Goal: Register for event/course

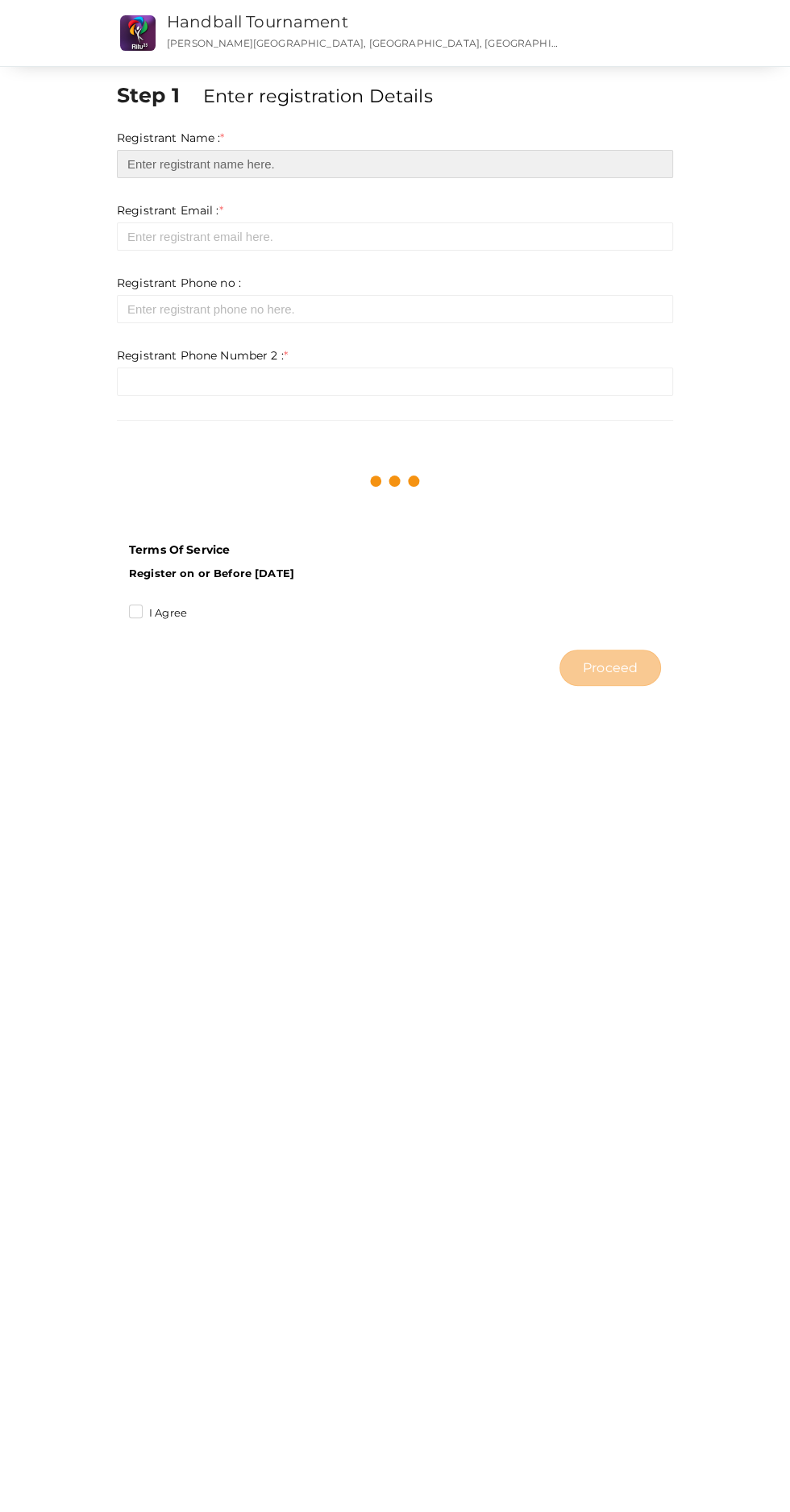
click at [212, 163] on input "text" at bounding box center [395, 164] width 557 height 28
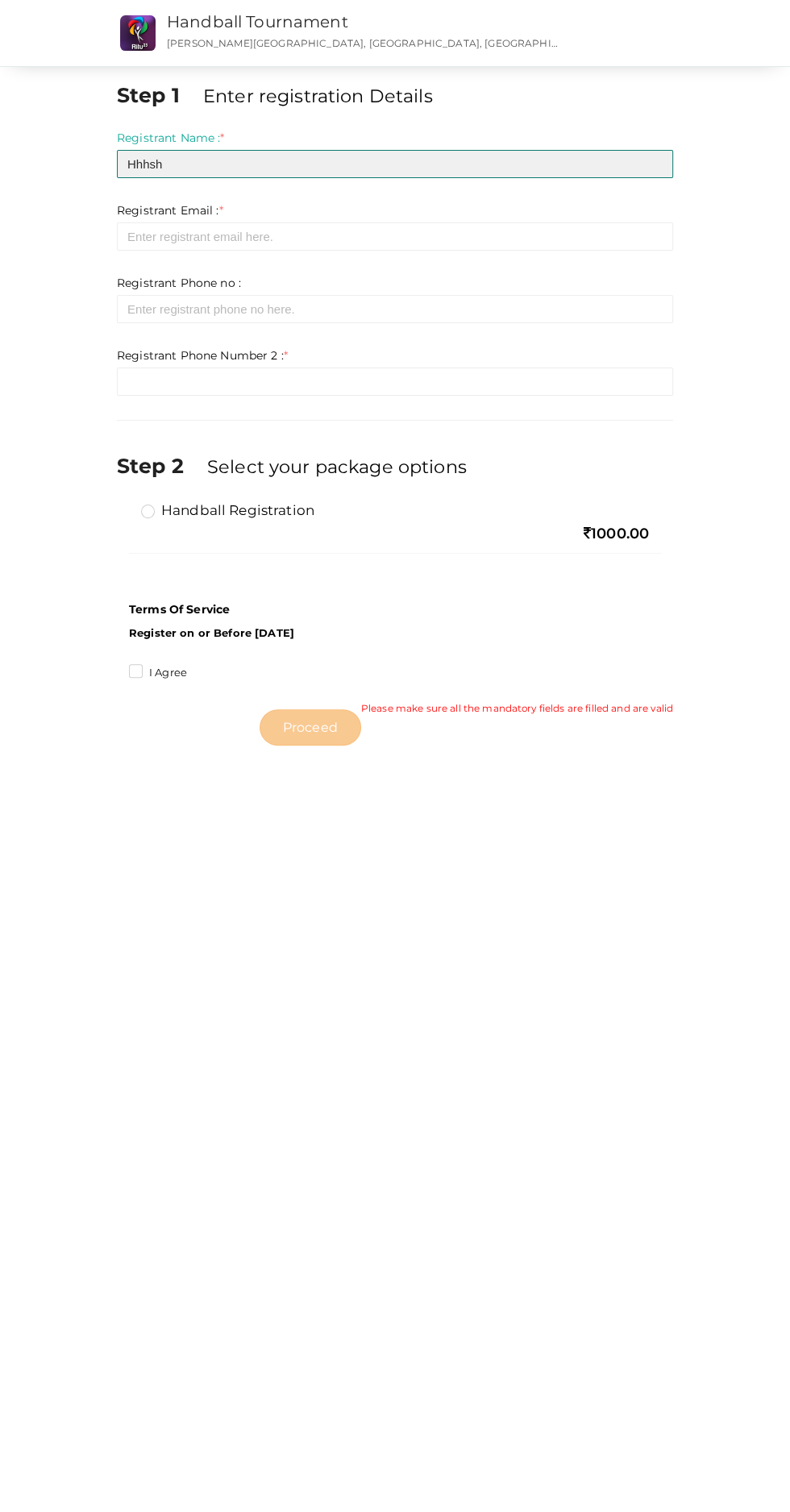
type input "Hhhsh"
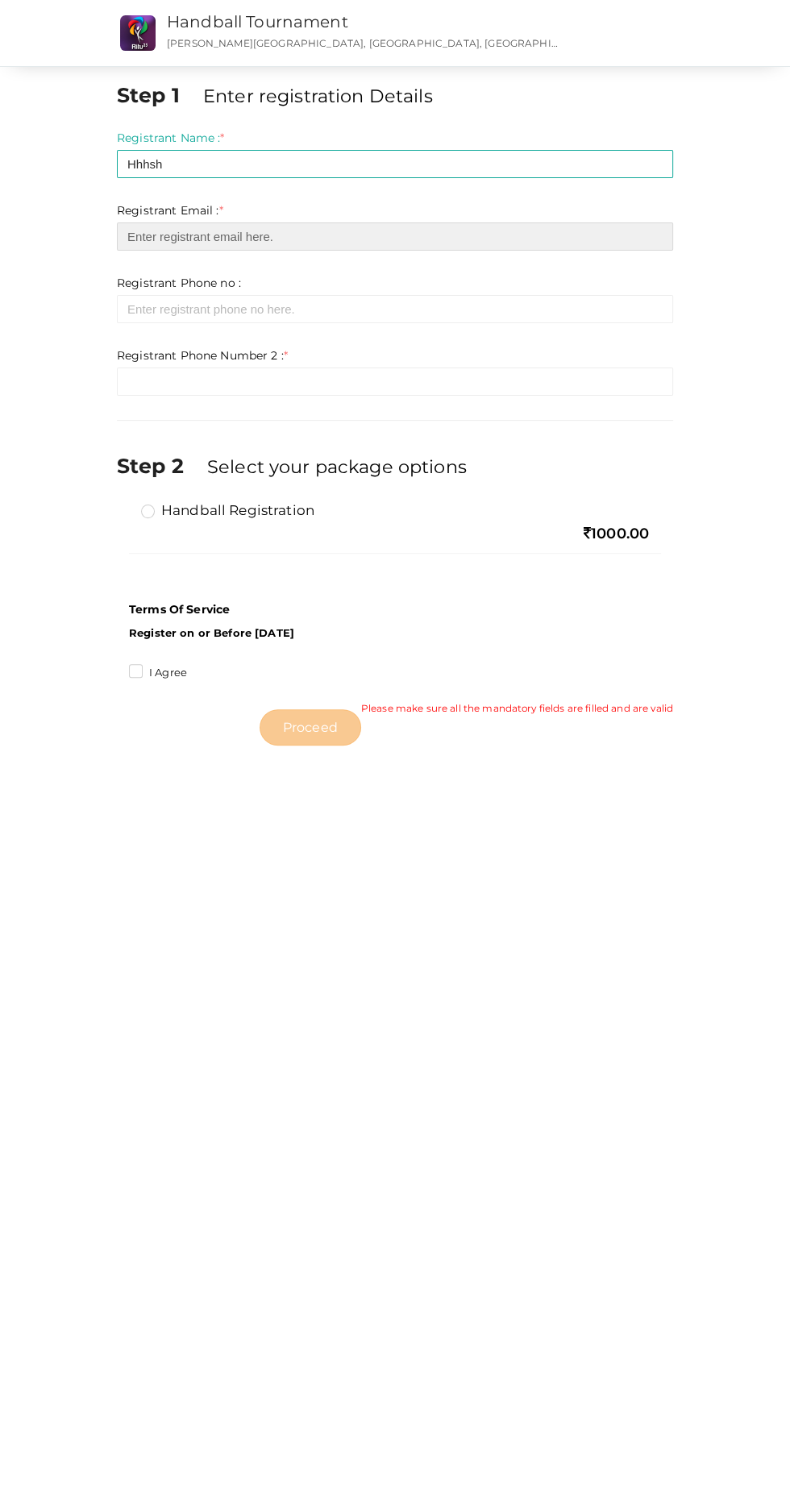
click at [211, 236] on input "email" at bounding box center [395, 236] width 557 height 28
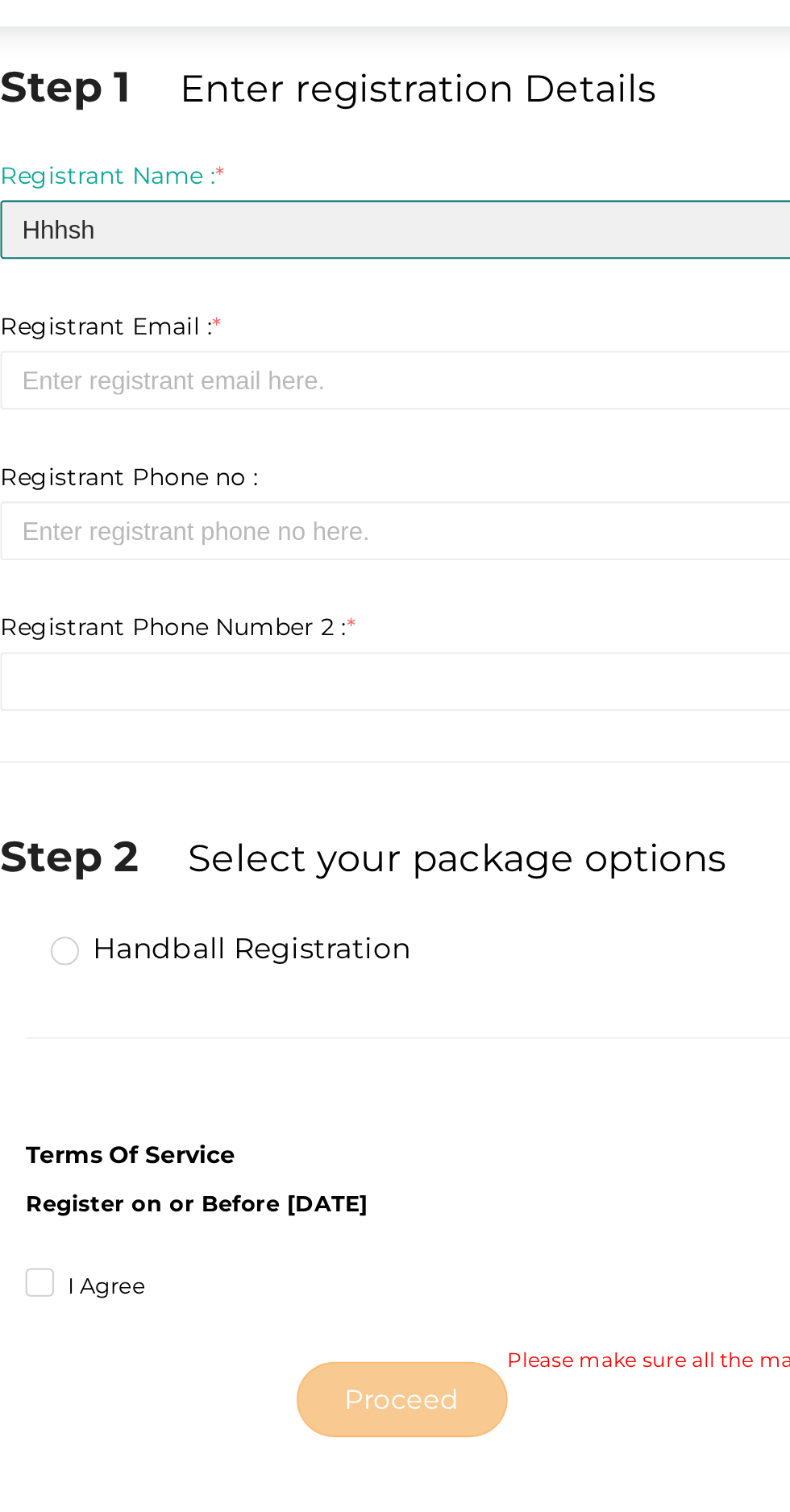
click at [226, 158] on input "Hhhsh" at bounding box center [395, 164] width 557 height 28
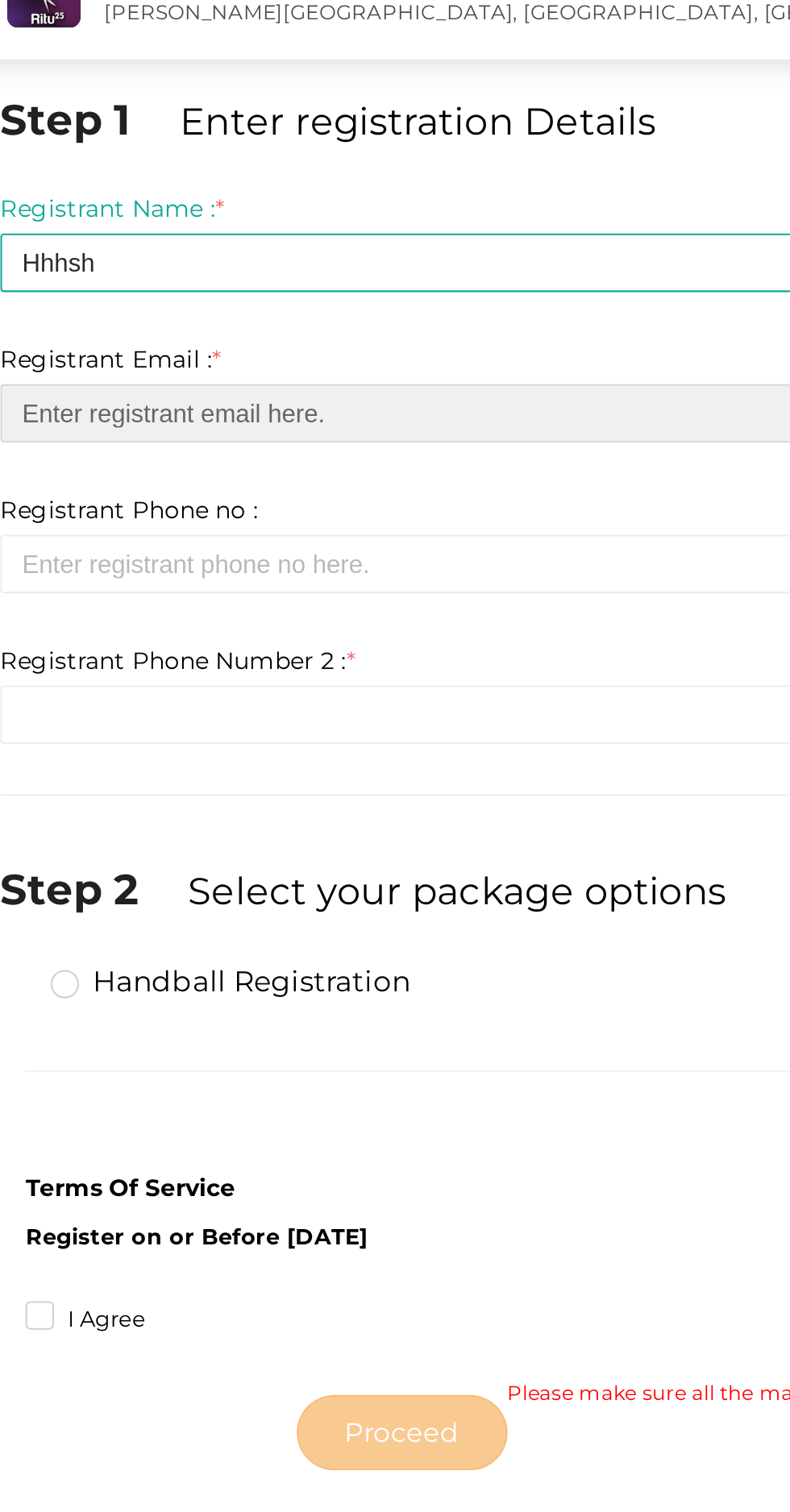
click at [220, 232] on input "email" at bounding box center [395, 236] width 557 height 28
type input "Prabhavnarayanan74@gmail.com"
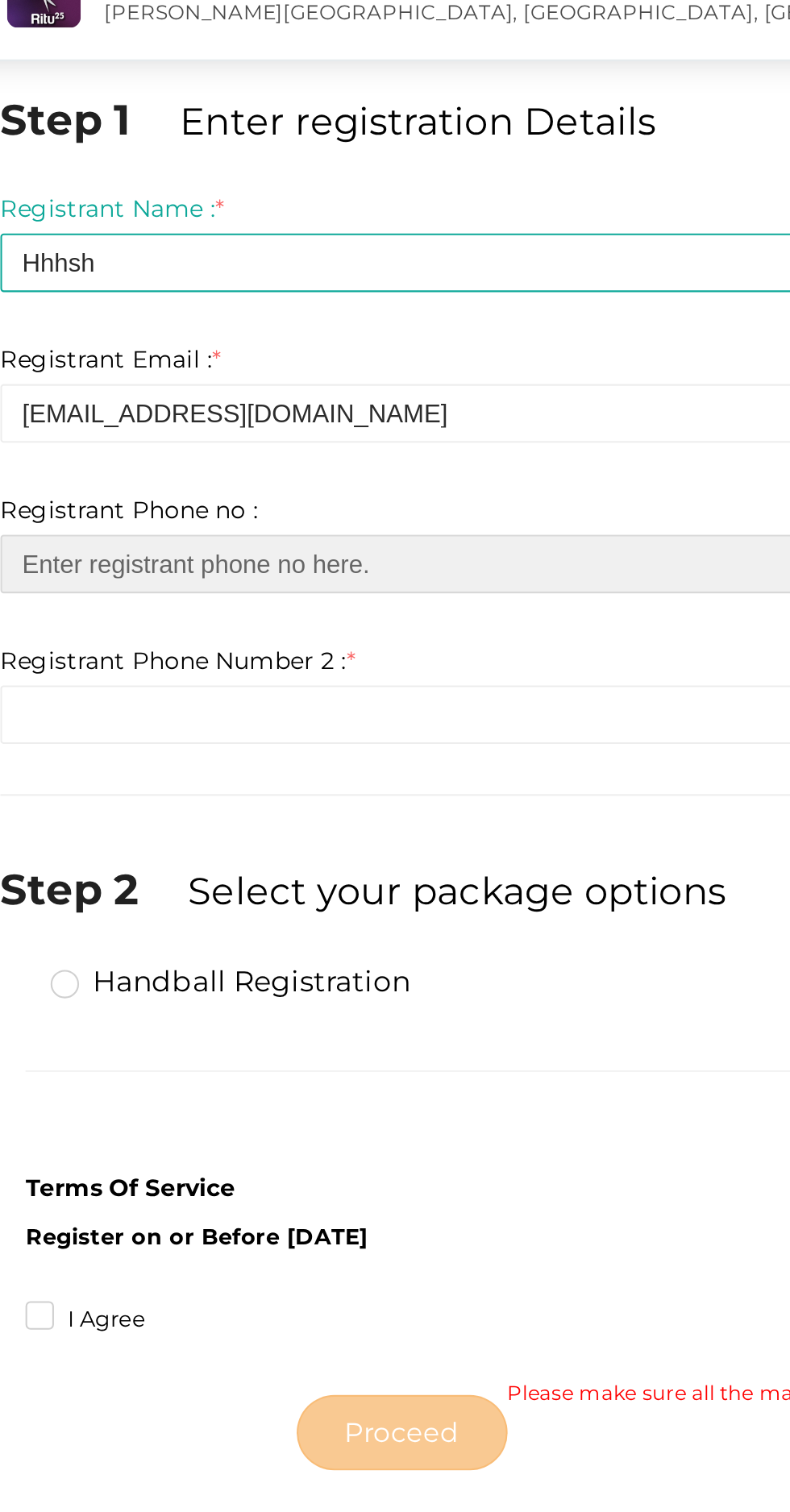
type input "09747150277"
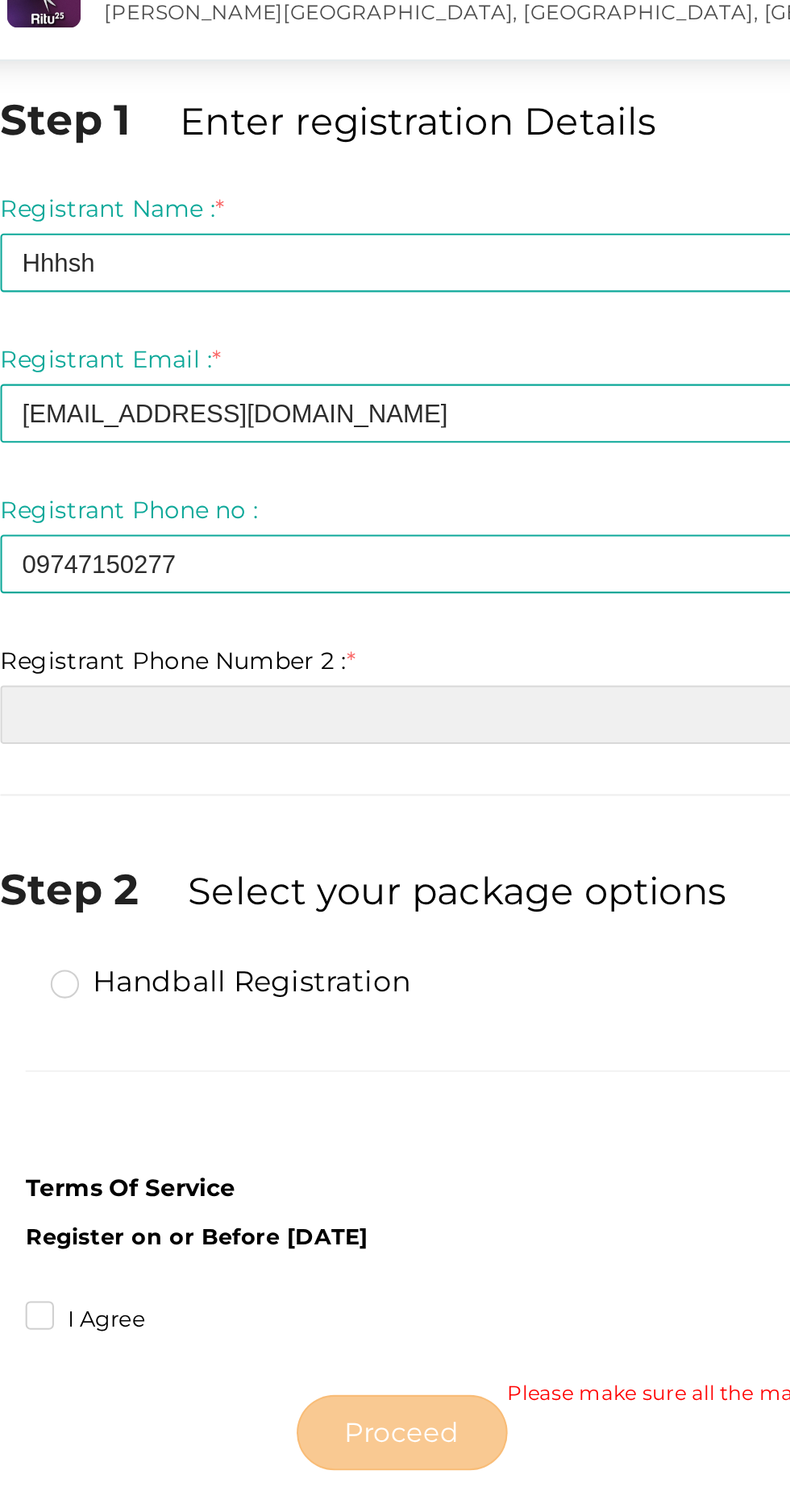
click at [230, 380] on input "text" at bounding box center [395, 382] width 557 height 28
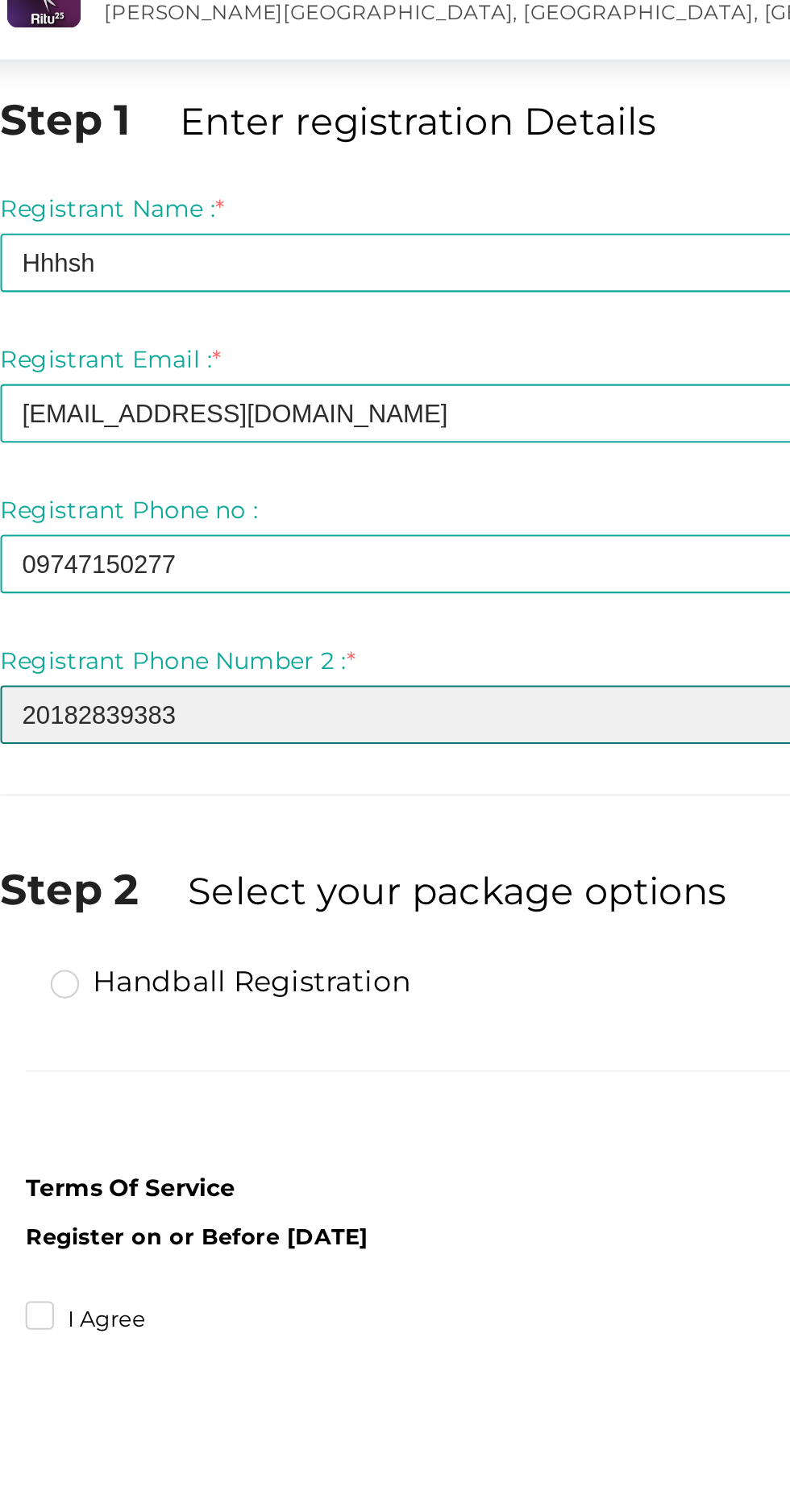
type input "20182839383"
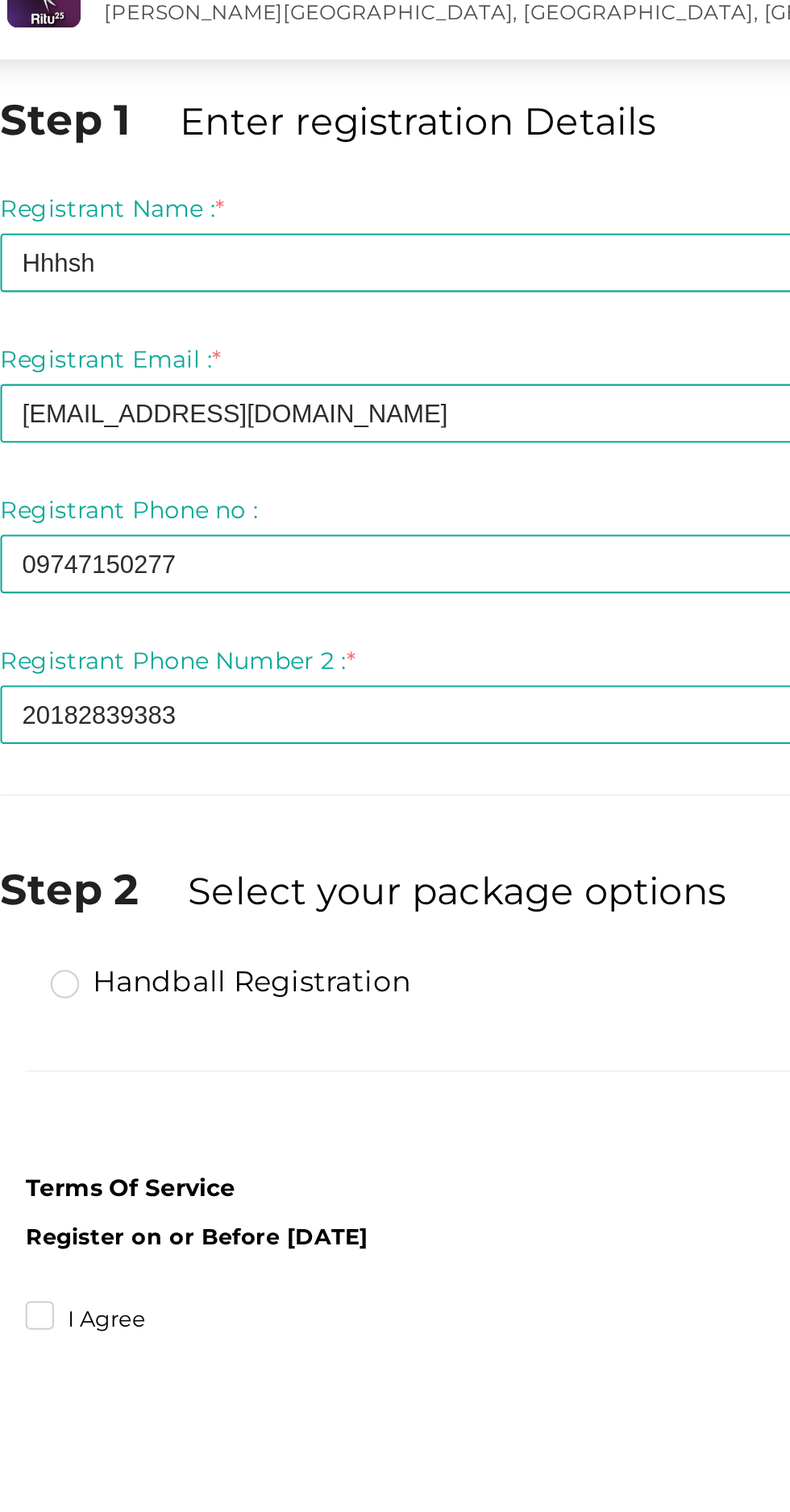
click at [142, 506] on label "Handball Registration" at bounding box center [229, 511] width 174 height 20
click at [125, 504] on input "Handball Registration" at bounding box center [125, 504] width 0 height 0
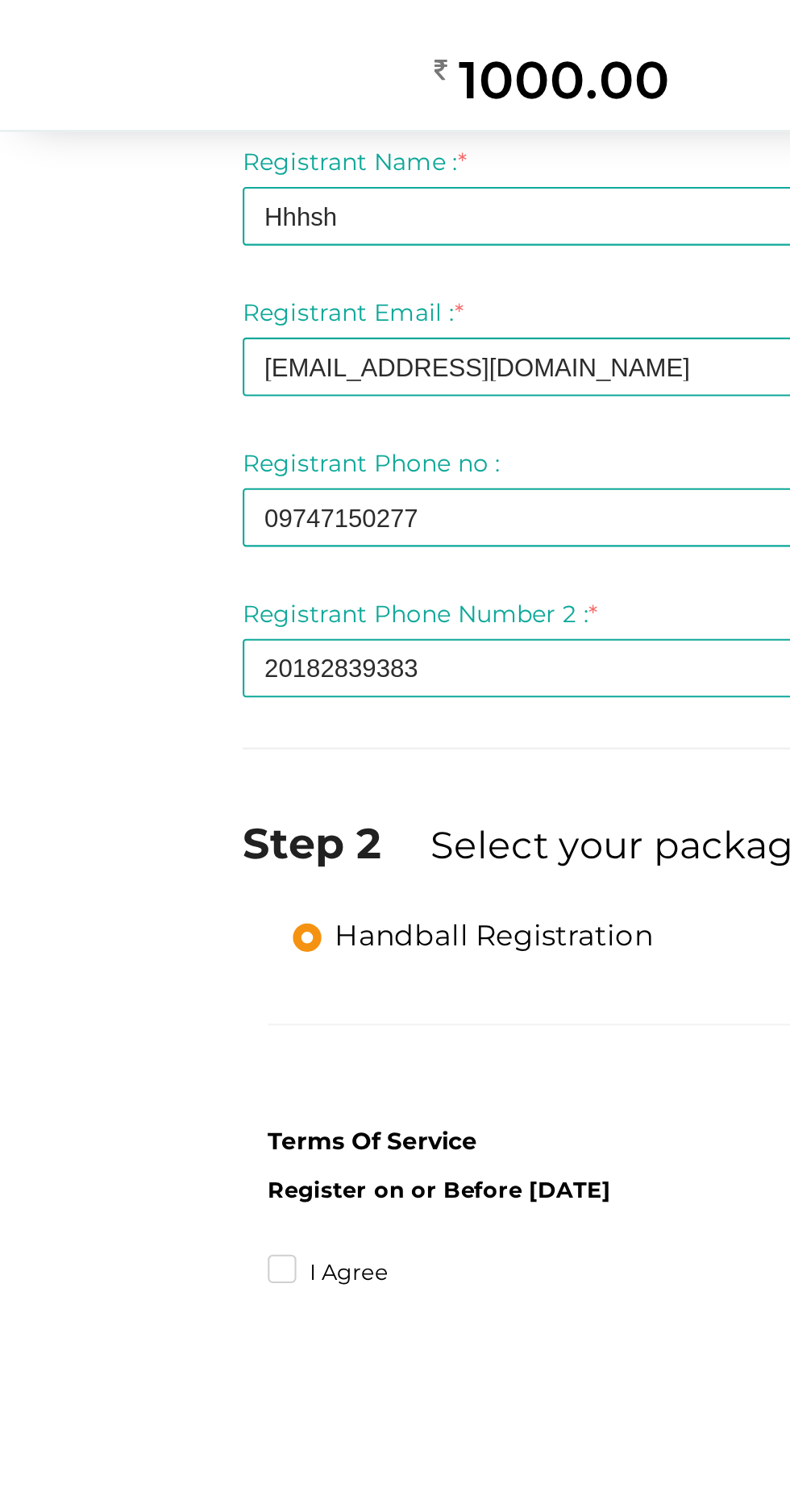
click at [132, 665] on label "I Agree" at bounding box center [157, 673] width 58 height 17
click at [113, 669] on input "I Agree" at bounding box center [113, 669] width 0 height 0
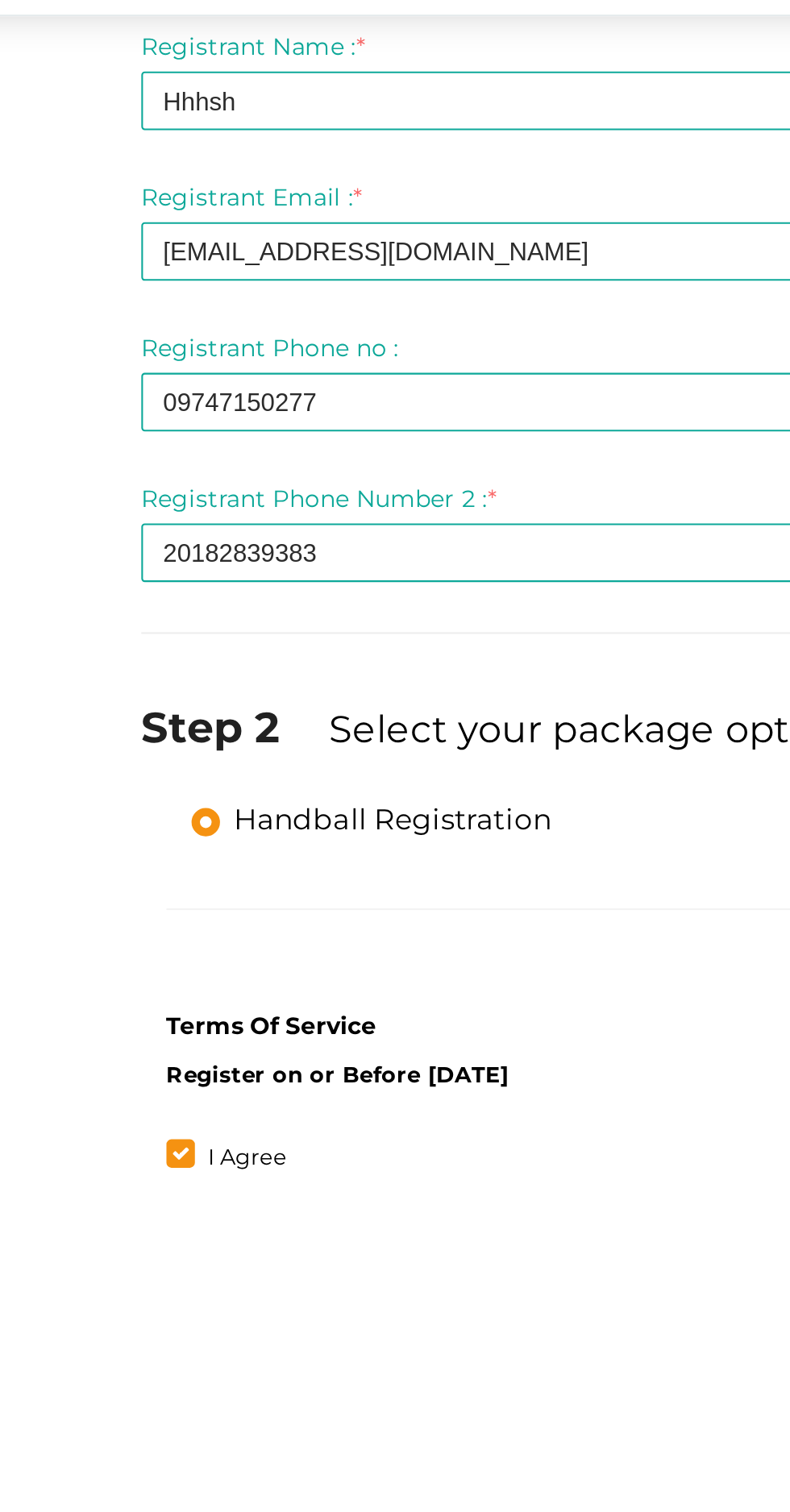
click at [560, 731] on button "Proceed" at bounding box center [610, 727] width 102 height 36
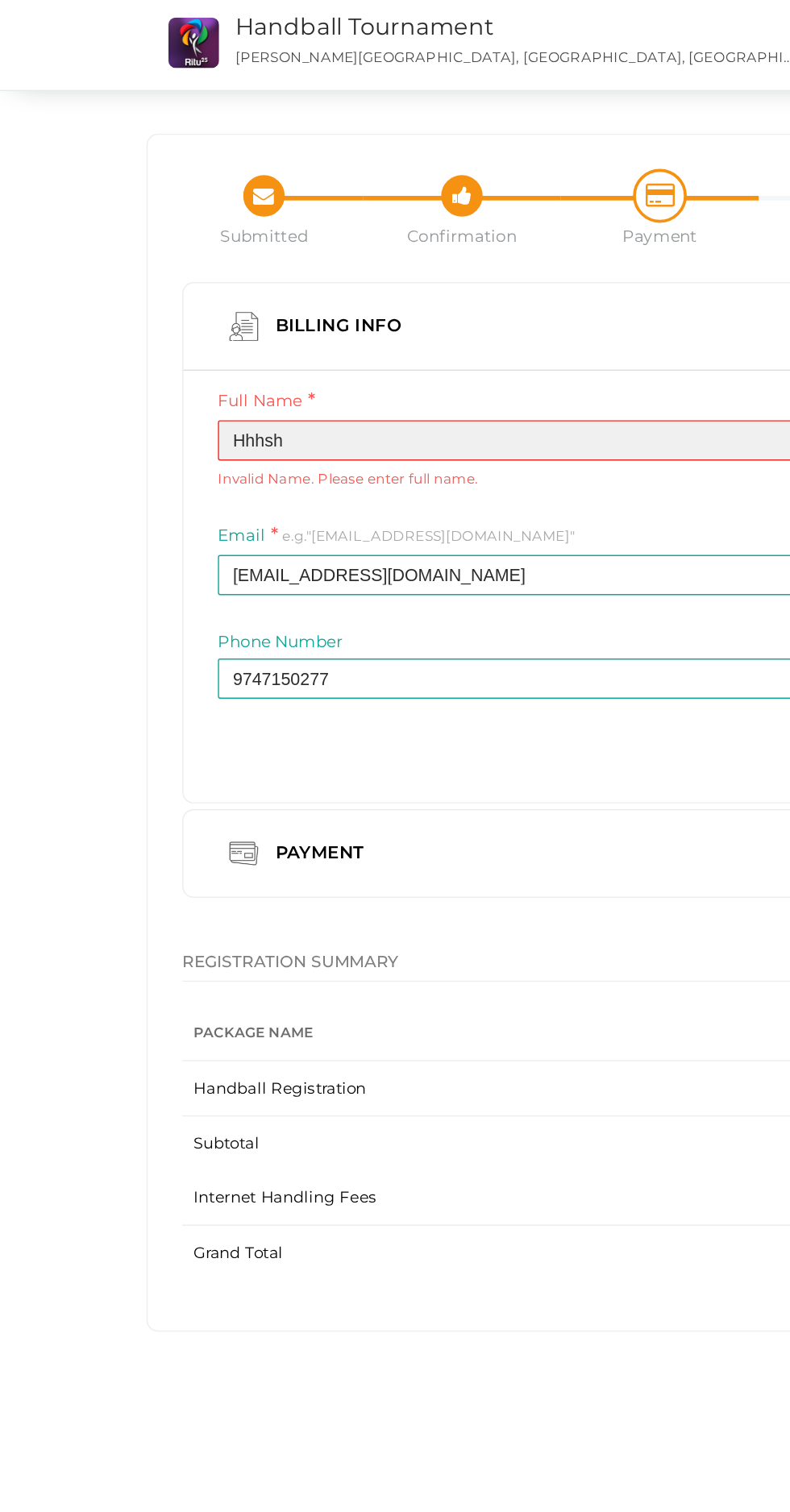
click at [297, 298] on input "Hhhsh" at bounding box center [395, 311] width 479 height 28
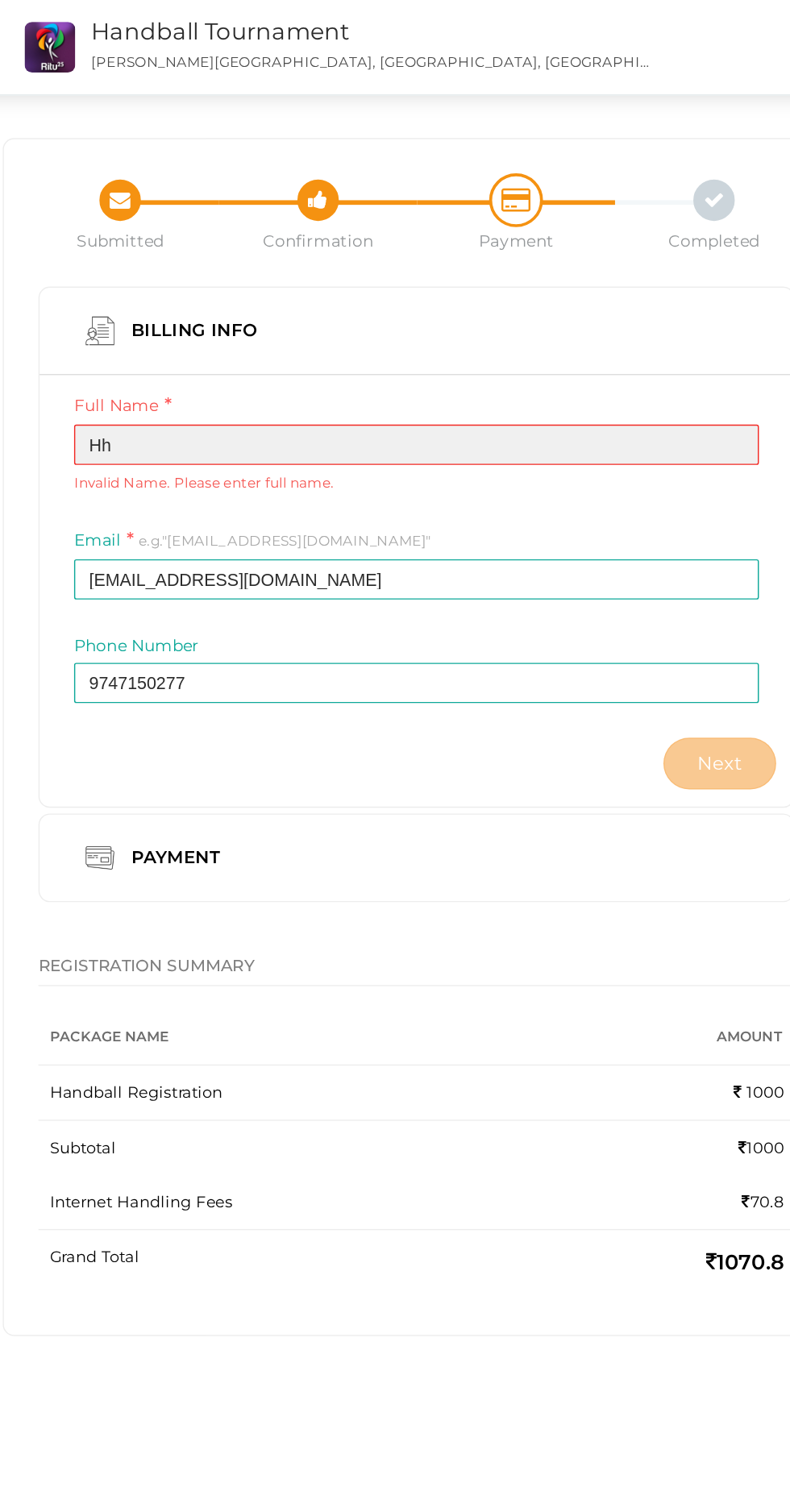
type input "H"
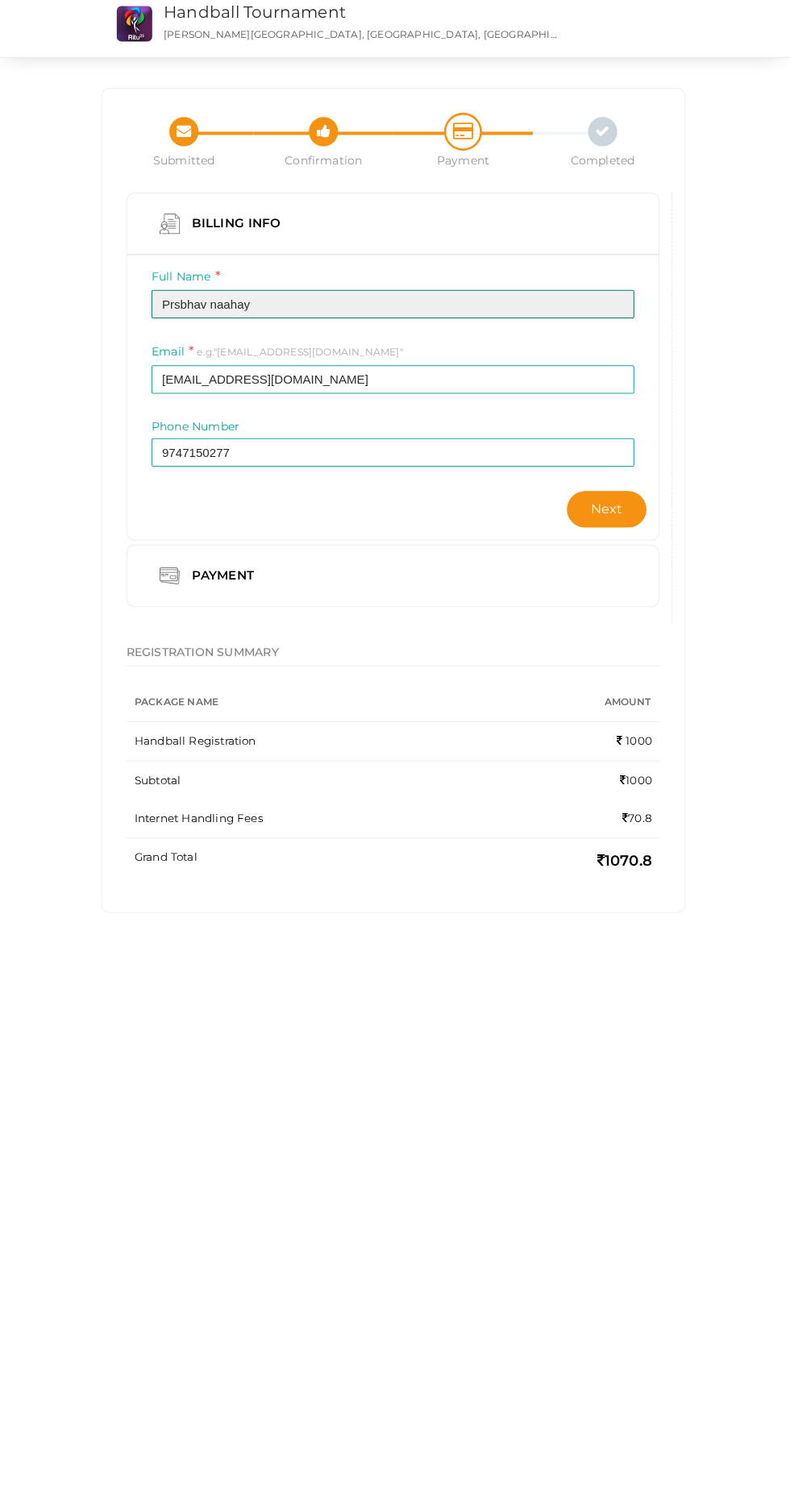
type input "Prsbhav naahay"
click at [567, 498] on button "Next" at bounding box center [606, 515] width 79 height 36
